Goal: Task Accomplishment & Management: Use online tool/utility

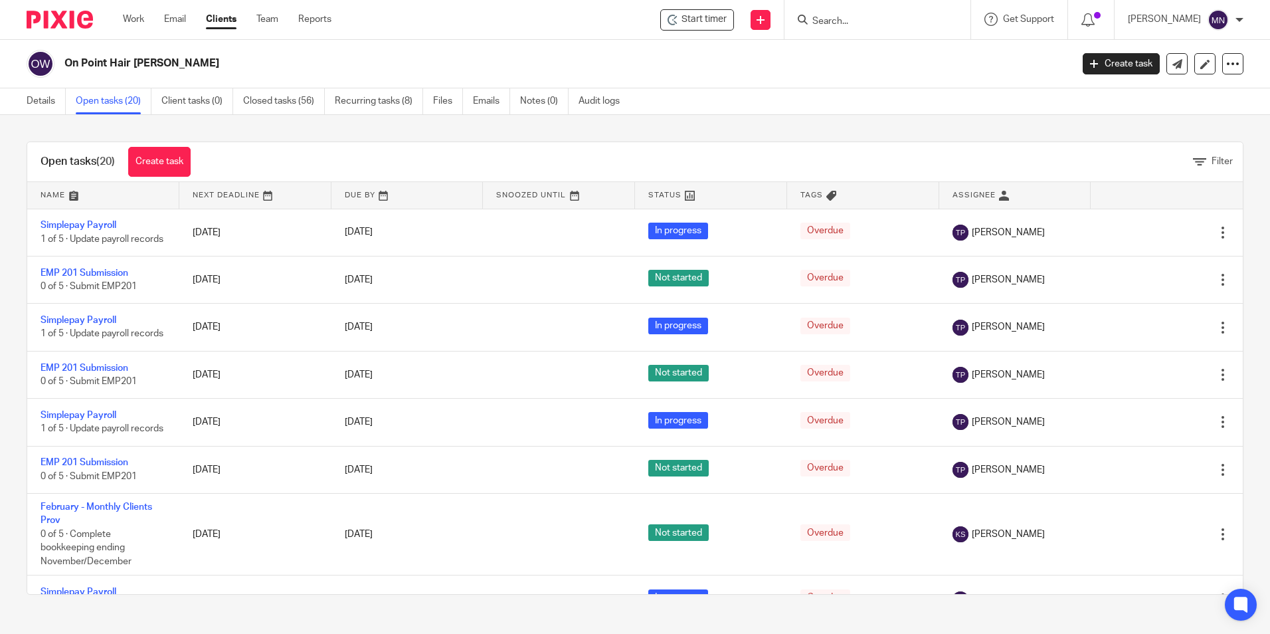
click at [835, 17] on input "Search" at bounding box center [871, 22] width 120 height 12
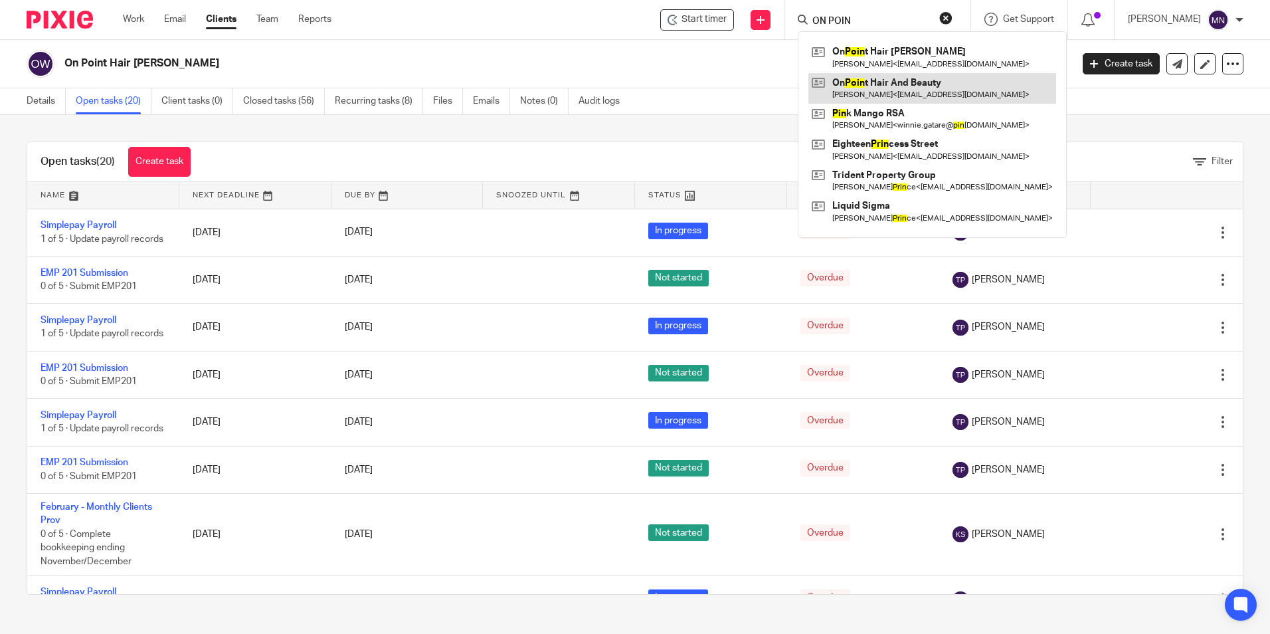
type input "ON POIN"
click at [835, 78] on link at bounding box center [933, 88] width 248 height 31
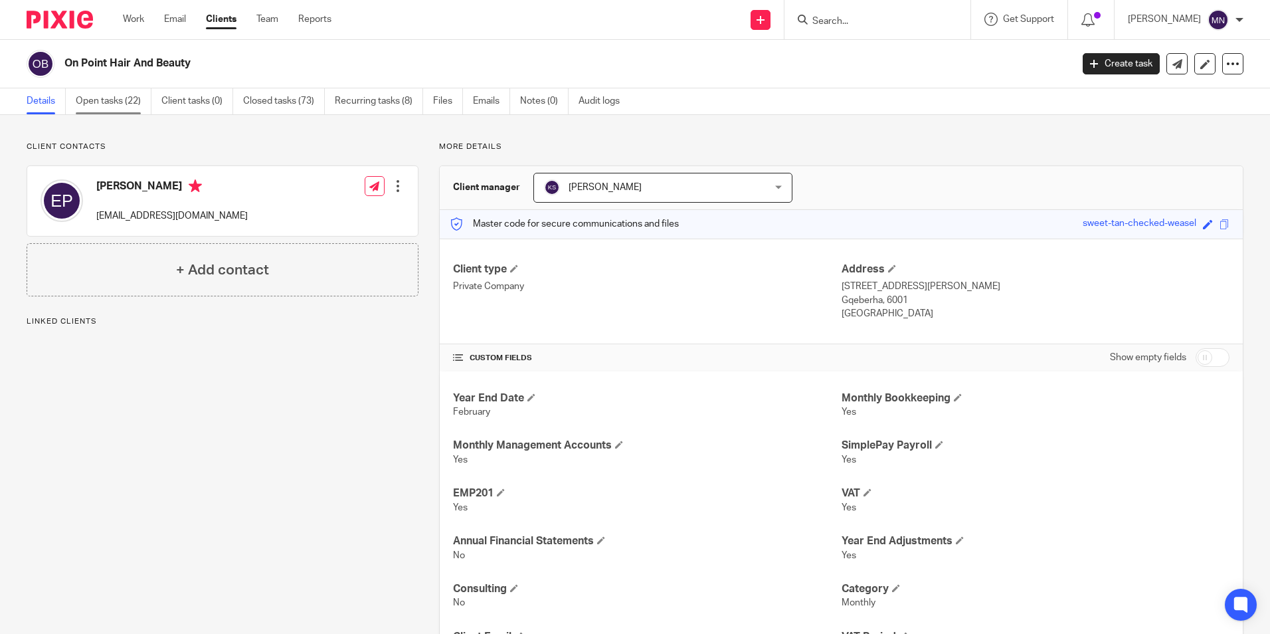
click at [101, 96] on link "Open tasks (22)" at bounding box center [114, 101] width 76 height 26
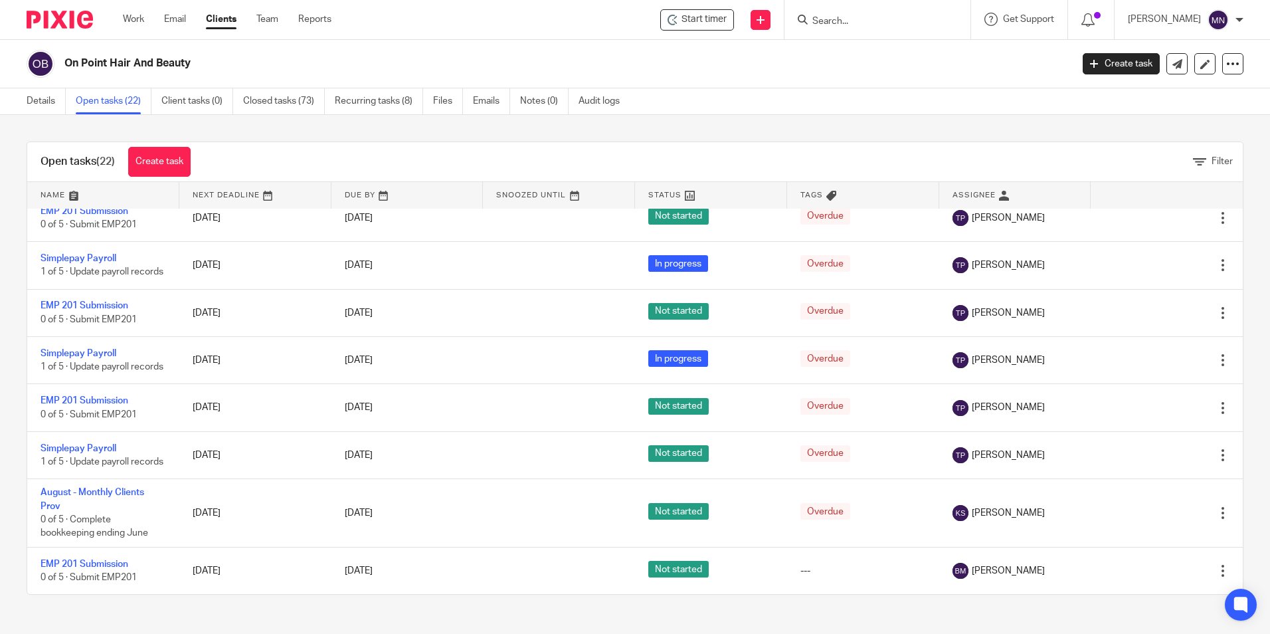
scroll to position [276, 0]
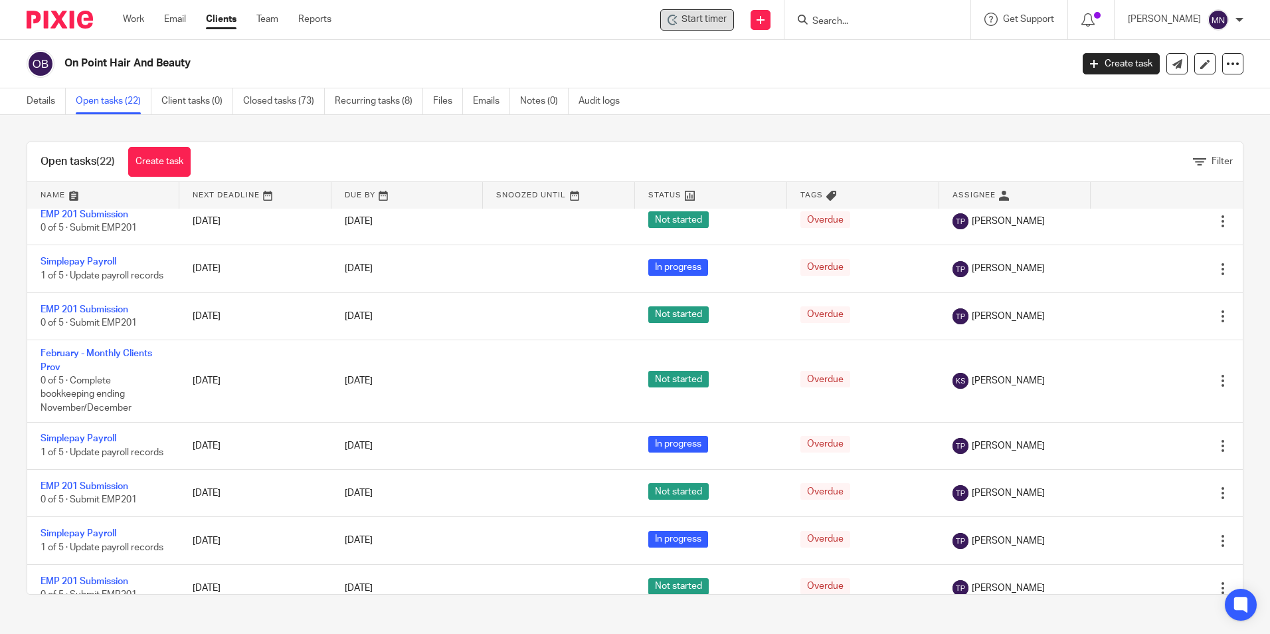
click at [682, 16] on span "Start timer" at bounding box center [704, 20] width 45 height 14
click at [698, 17] on span "Start timer" at bounding box center [704, 20] width 45 height 14
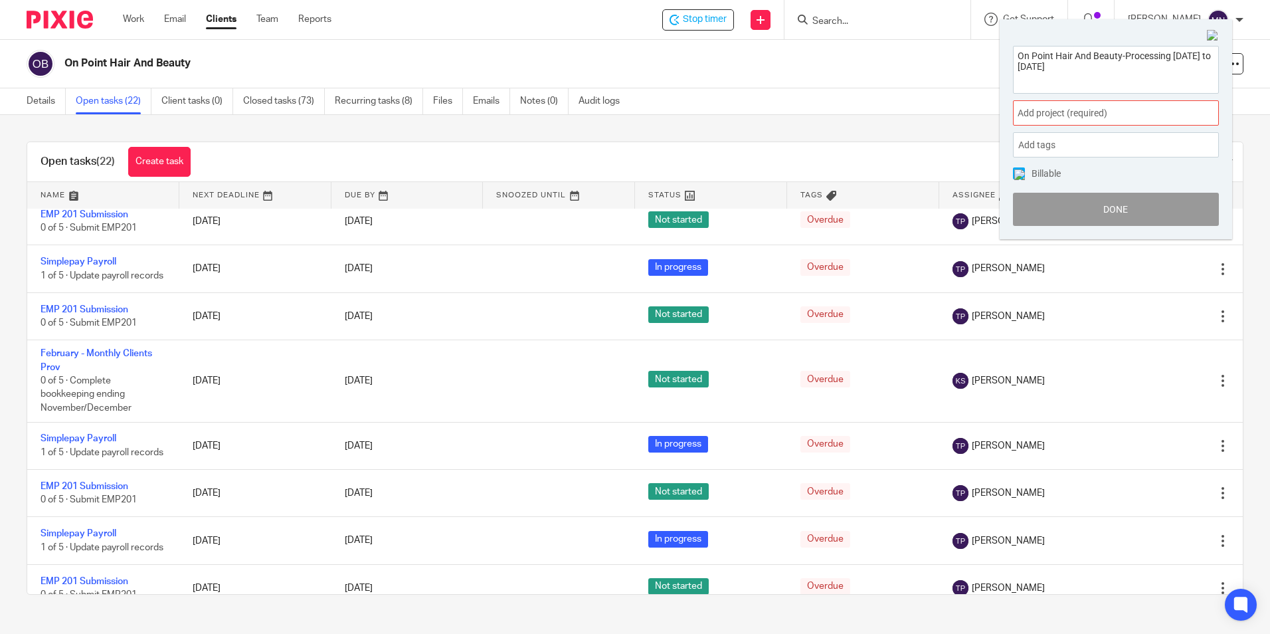
type textarea "On Point Hair And Beauty-Processing [DATE] to [DATE]"
click at [1068, 118] on span "Add project (required) :" at bounding box center [1101, 113] width 167 height 14
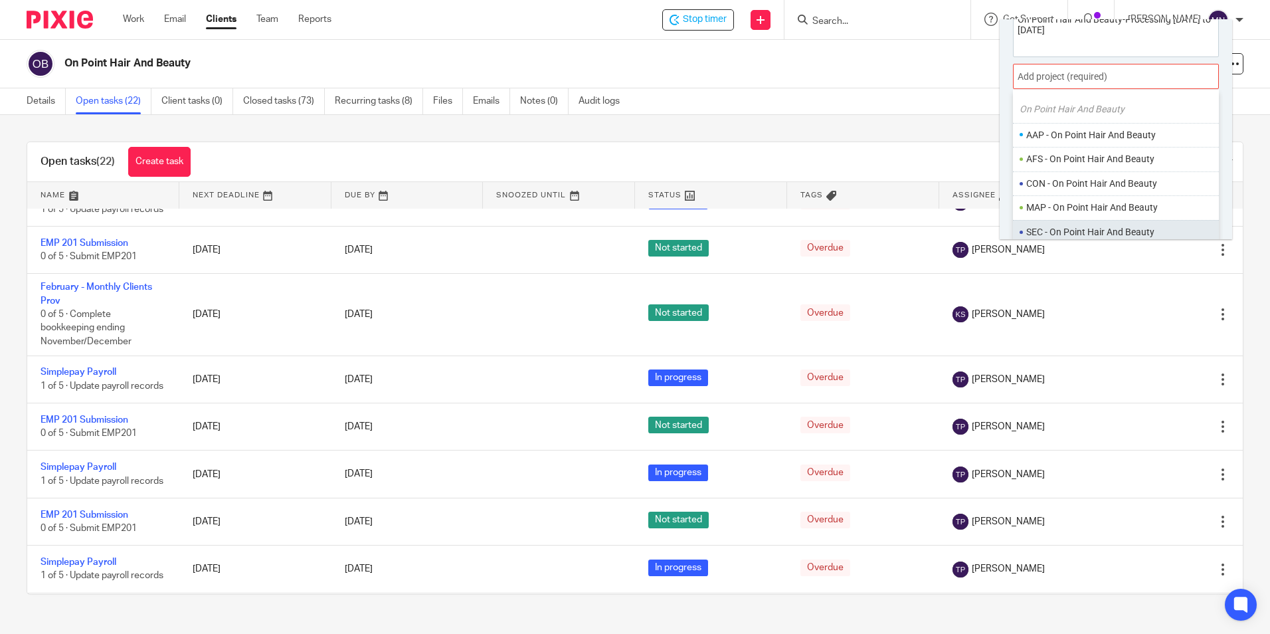
scroll to position [66, 0]
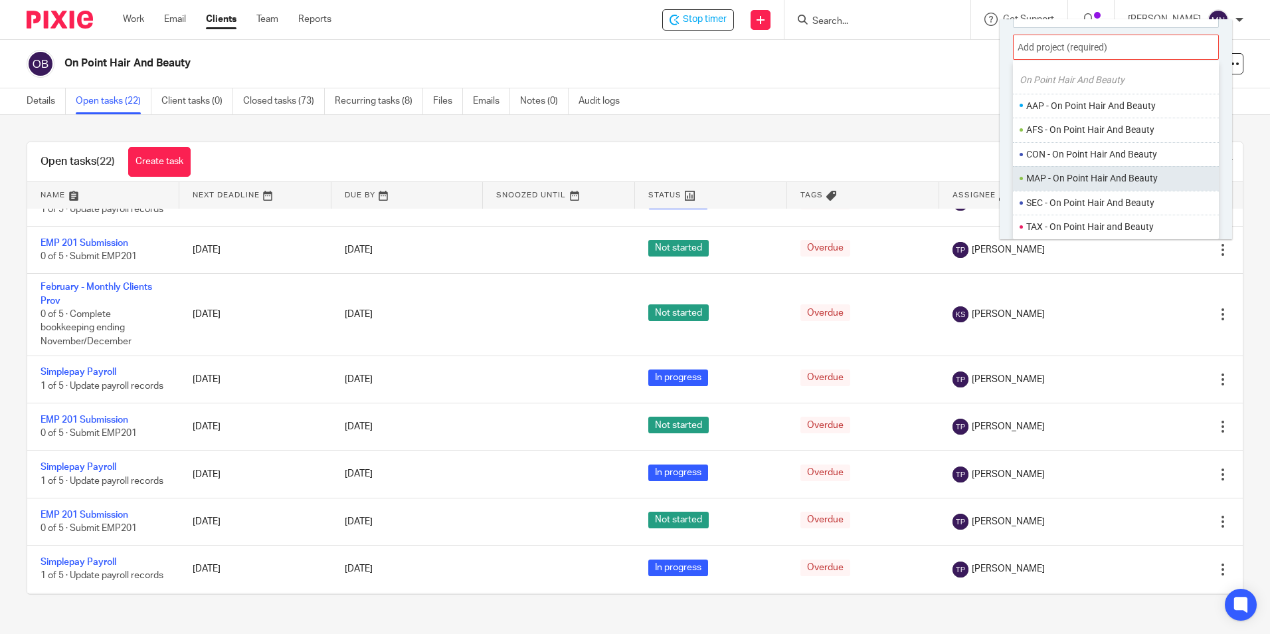
type input "ON POINT"
click at [1106, 179] on li "MAP - On Point Hair And Beauty" at bounding box center [1120, 178] width 189 height 14
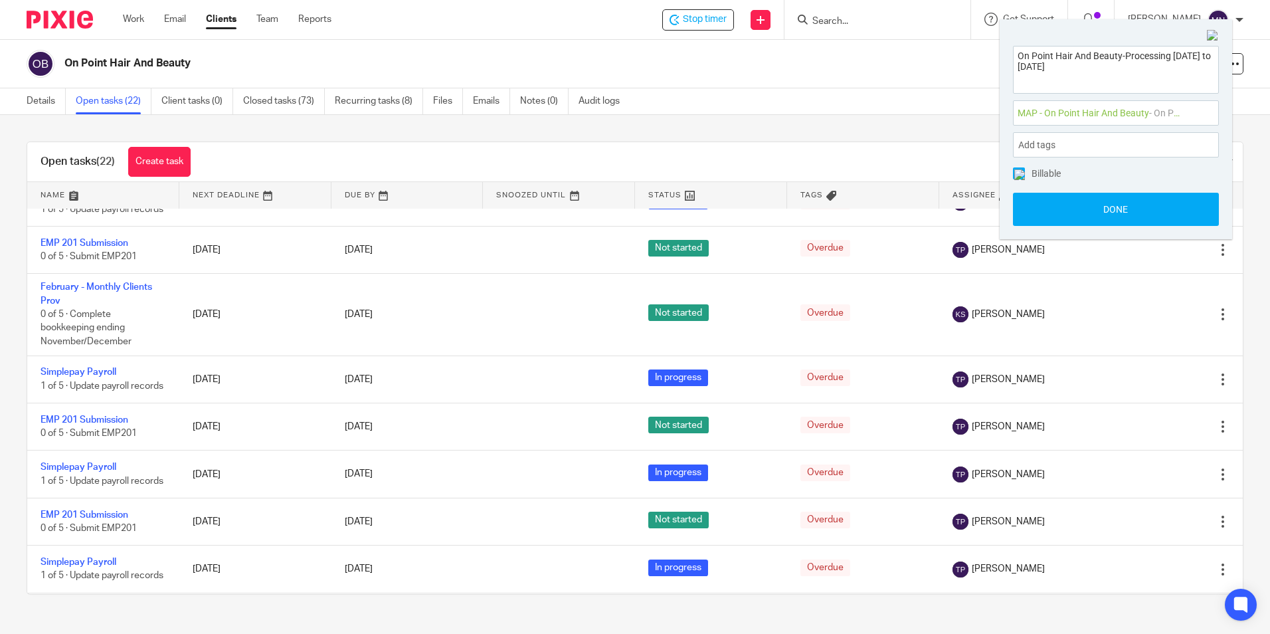
click at [1108, 142] on div "Add tags" at bounding box center [1116, 144] width 206 height 25
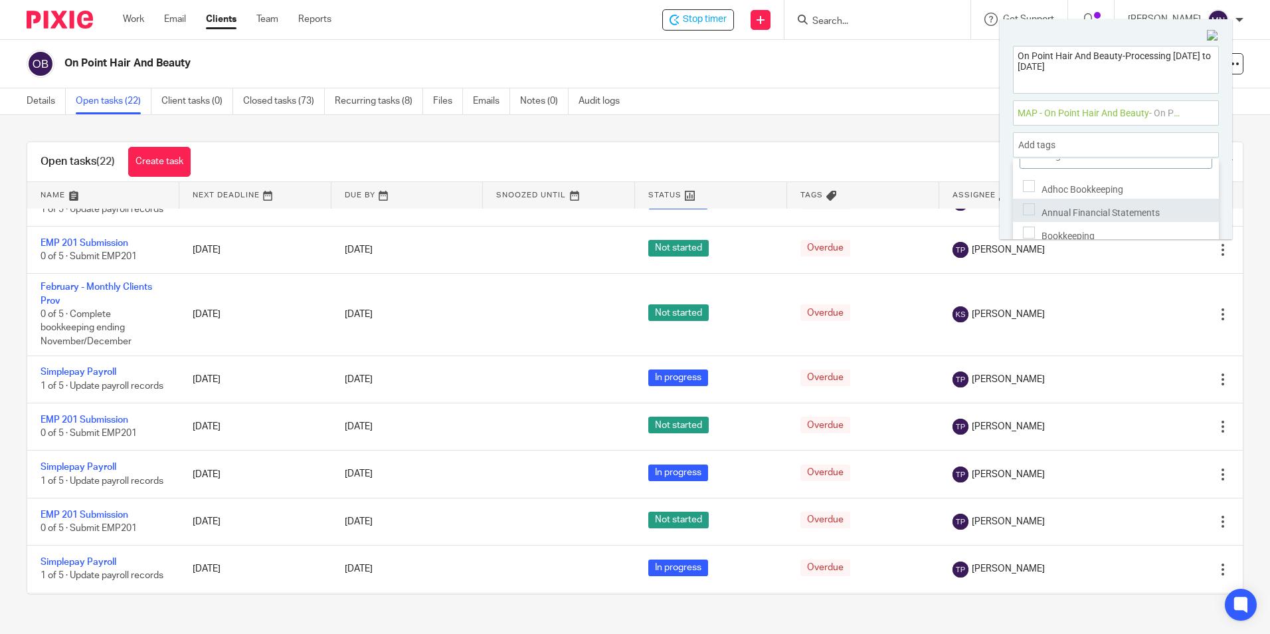
scroll to position [45, 0]
click at [1131, 207] on div "Bookkeeping" at bounding box center [1116, 212] width 206 height 23
click at [1097, 225] on div "Invoices" at bounding box center [1116, 235] width 206 height 23
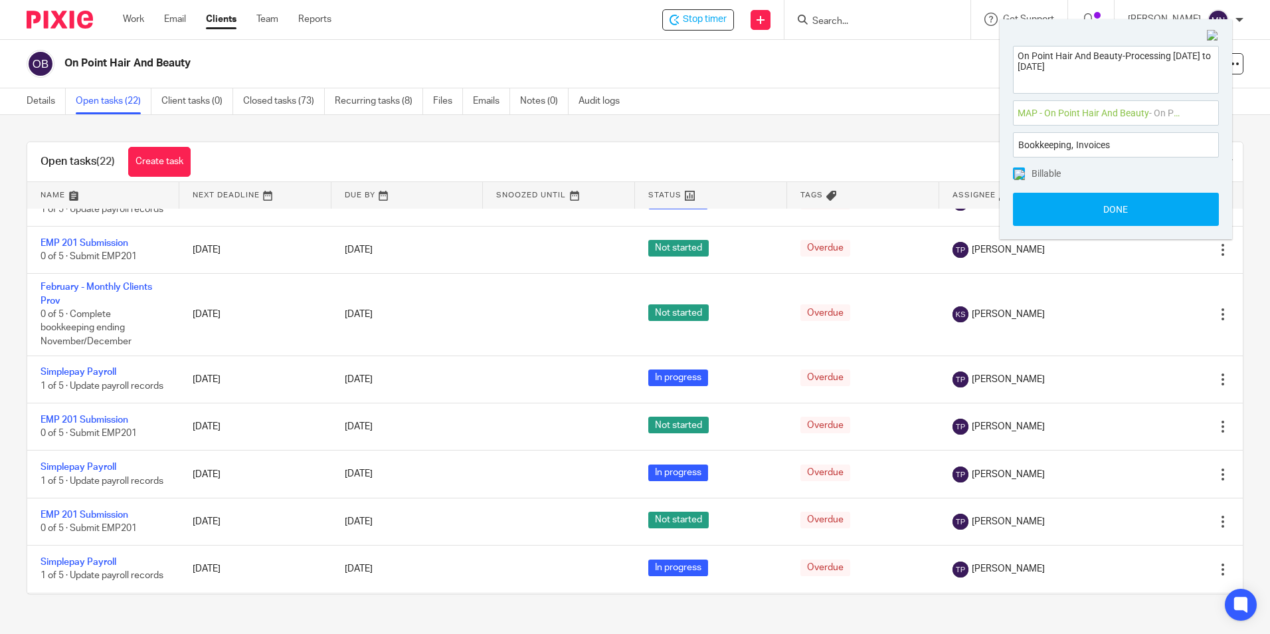
click at [1149, 100] on div "On Point Hair And Beauty-Processing [DATE] to [DATE] MAP - On Point Hair And Be…" at bounding box center [1116, 136] width 233 height 207
click at [1123, 199] on button "Done" at bounding box center [1116, 209] width 206 height 33
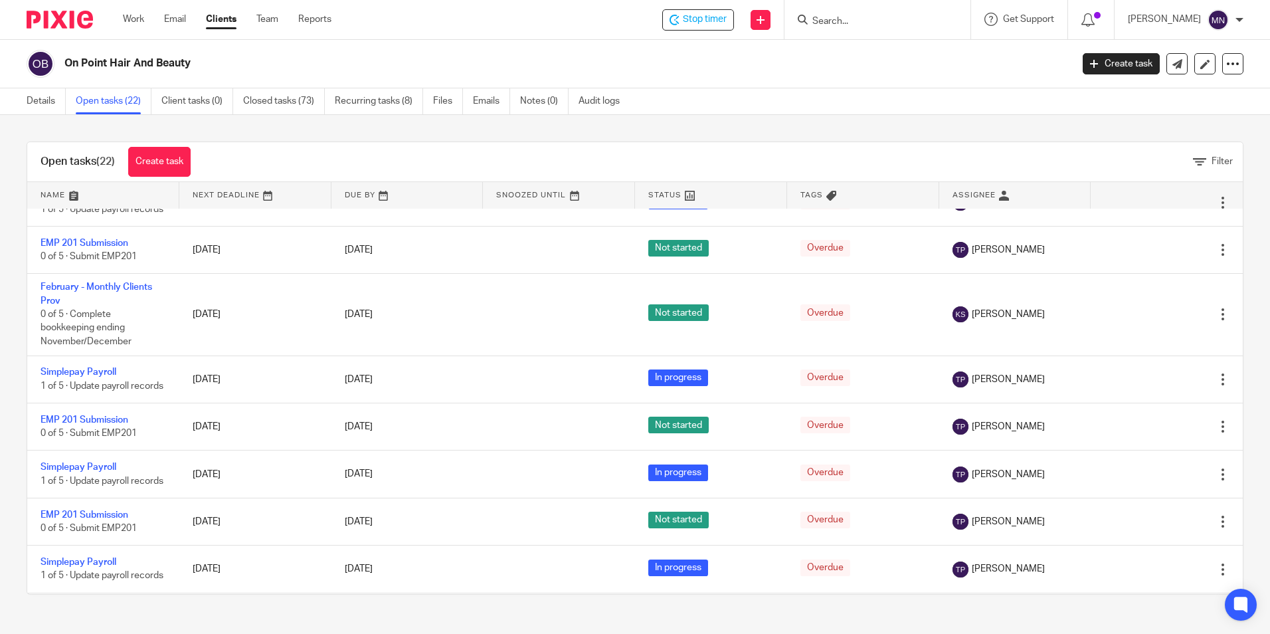
scroll to position [343, 0]
